Goal: Transaction & Acquisition: Purchase product/service

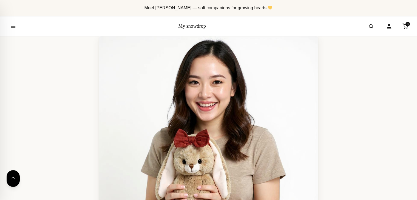
click at [195, 23] on link "My snowdrop" at bounding box center [192, 25] width 28 height 5
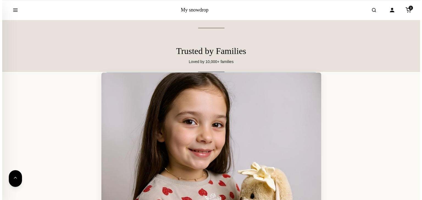
scroll to position [3627, 0]
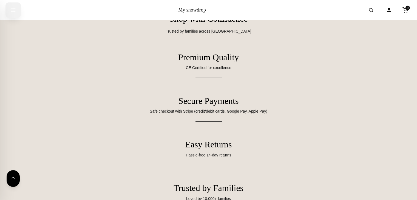
click at [14, 11] on icon "Open menu" at bounding box center [12, 10] width 5 height 10
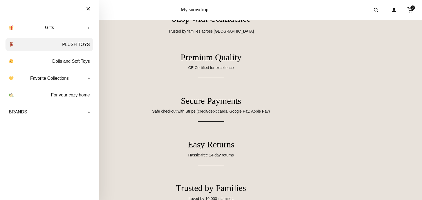
click at [77, 46] on link "PLUSH TOYS" at bounding box center [49, 45] width 88 height 14
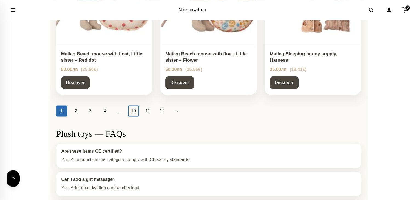
scroll to position [741, 0]
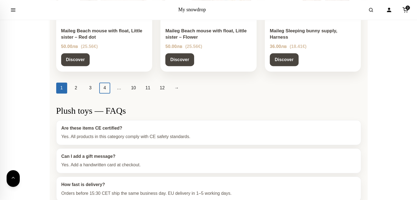
click at [105, 89] on link "4" at bounding box center [104, 88] width 11 height 11
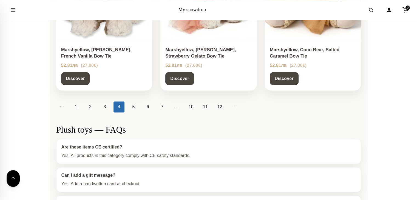
scroll to position [631, 0]
